Goal: Navigation & Orientation: Find specific page/section

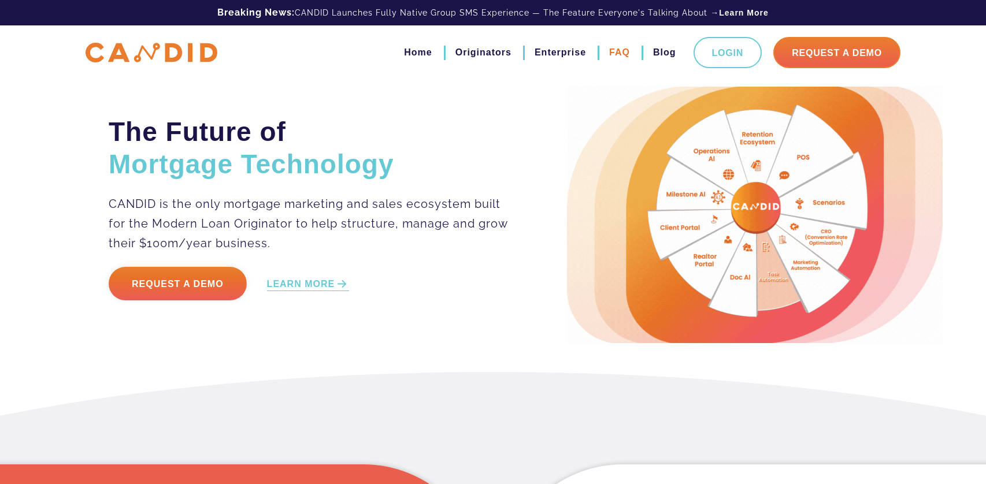
click at [619, 54] on link "FAQ" at bounding box center [619, 53] width 21 height 20
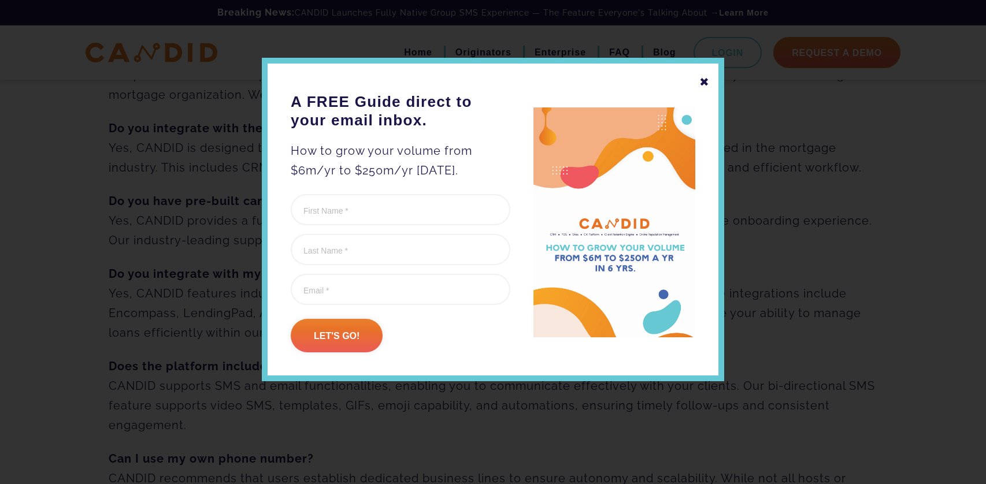
scroll to position [95, 0]
click at [706, 81] on div "✖" at bounding box center [705, 82] width 10 height 20
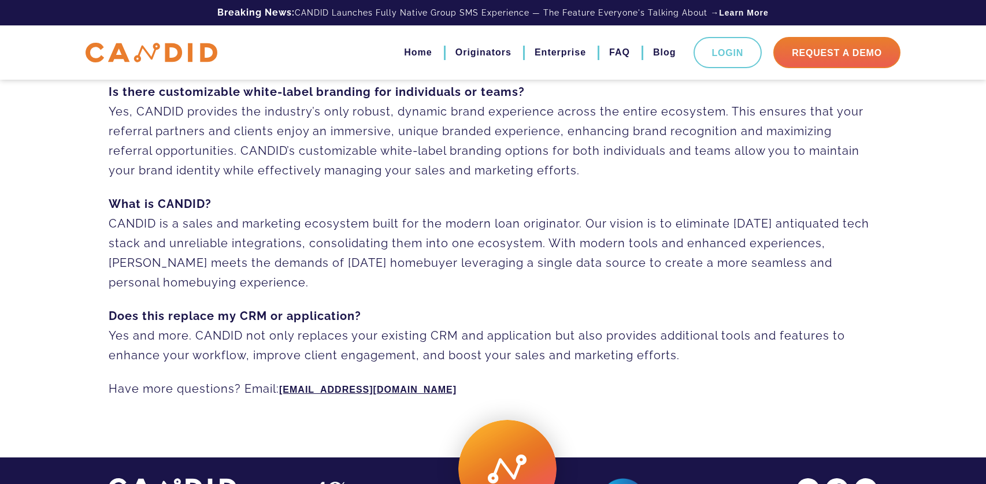
scroll to position [860, 0]
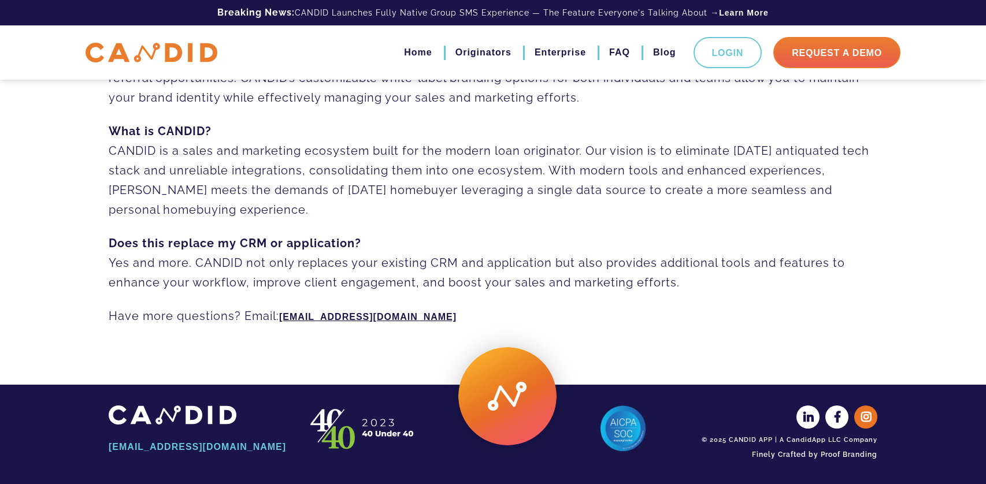
click at [863, 423] on icon at bounding box center [866, 417] width 23 height 23
click at [423, 49] on link "Home" at bounding box center [418, 53] width 28 height 20
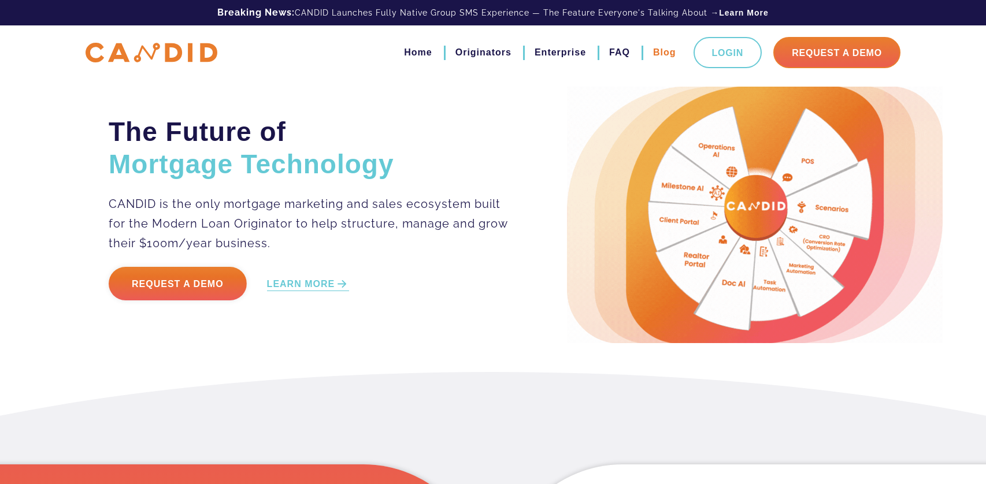
click at [654, 56] on link "Blog" at bounding box center [664, 53] width 23 height 20
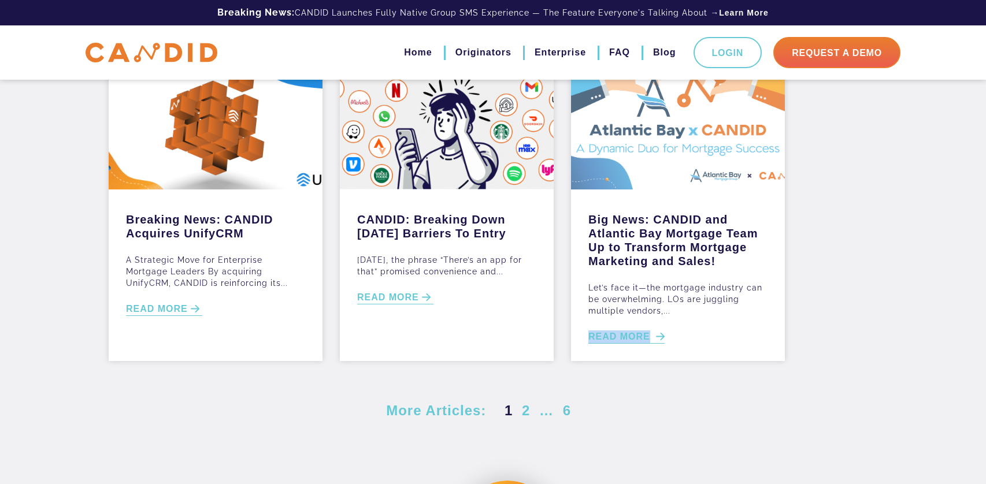
scroll to position [427, 0]
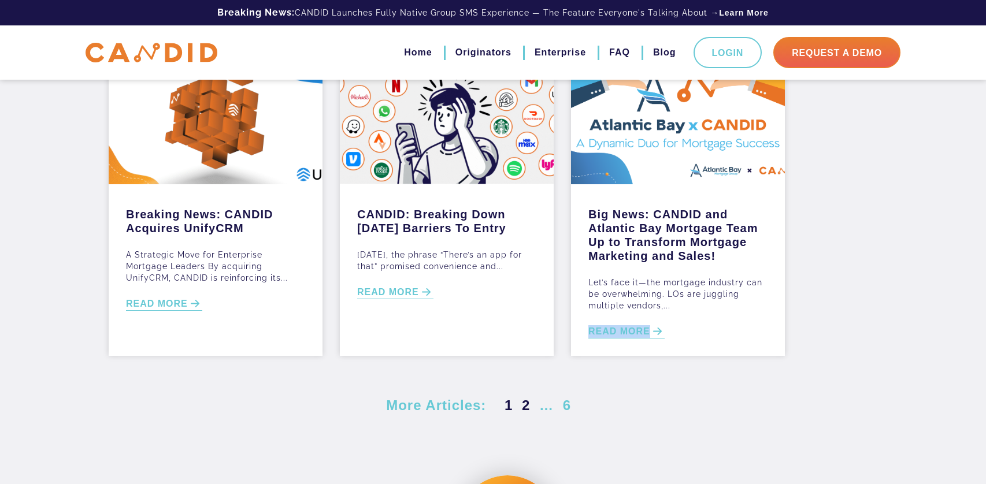
click at [524, 409] on link "2" at bounding box center [526, 406] width 13 height 16
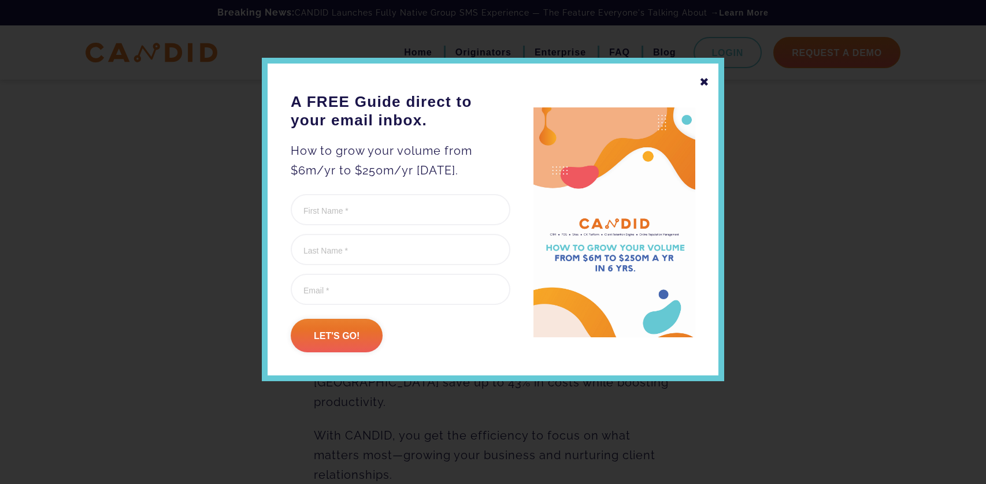
scroll to position [606, 0]
click at [705, 82] on div "✖" at bounding box center [705, 82] width 10 height 20
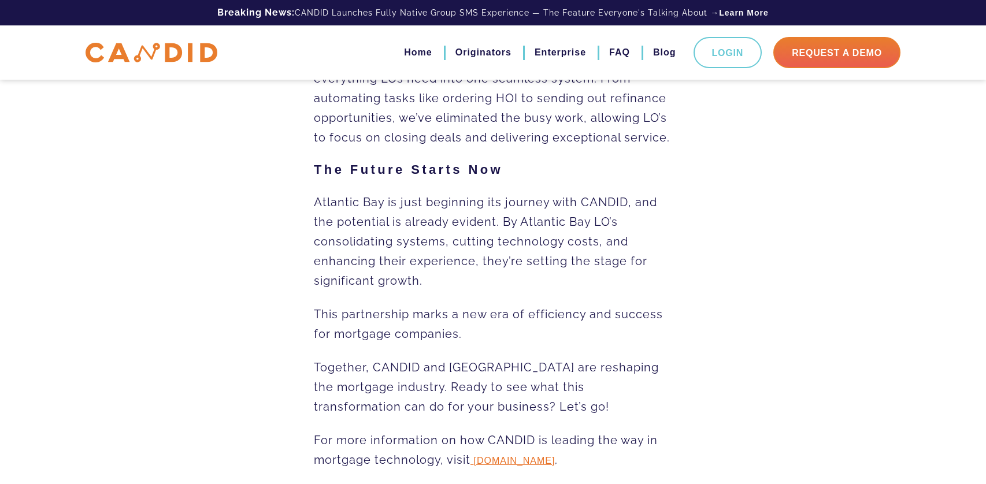
scroll to position [1266, 0]
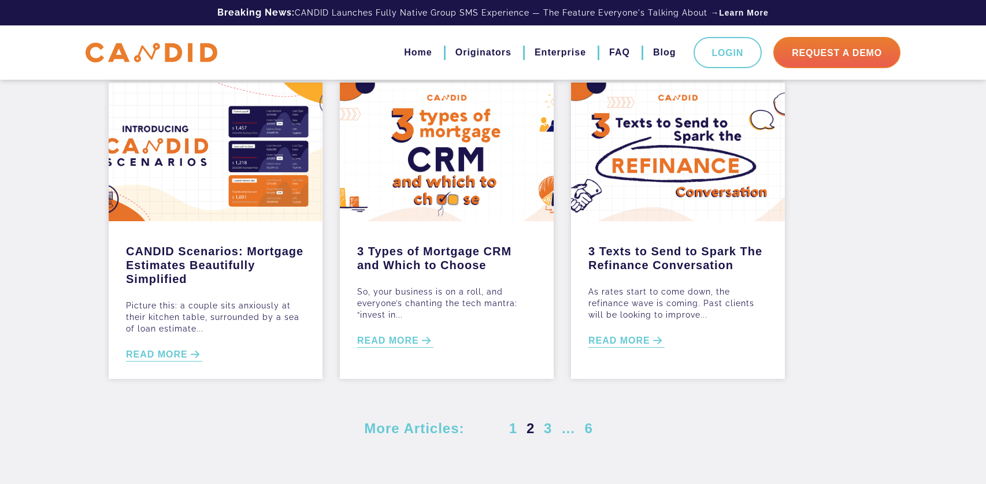
scroll to position [407, 0]
